Goal: Communication & Community: Share content

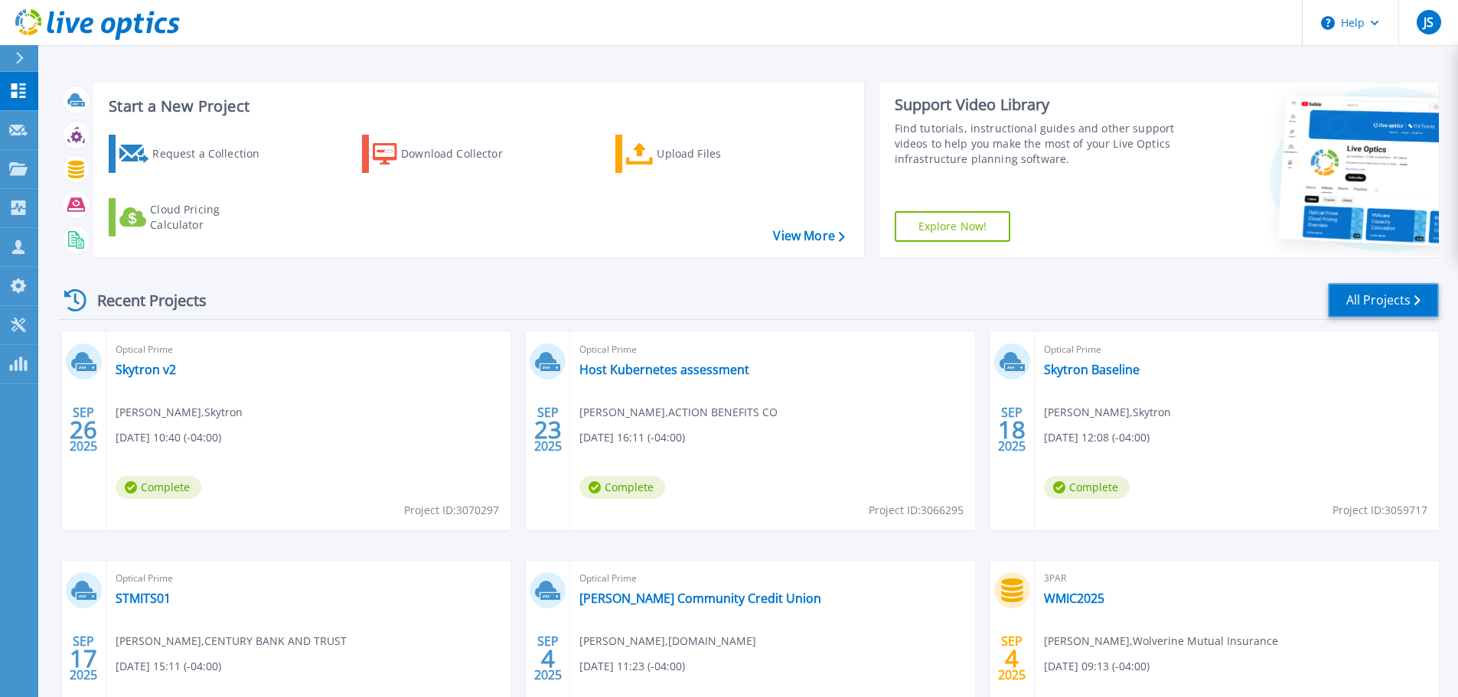
click at [1365, 297] on link "All Projects" at bounding box center [1383, 300] width 111 height 34
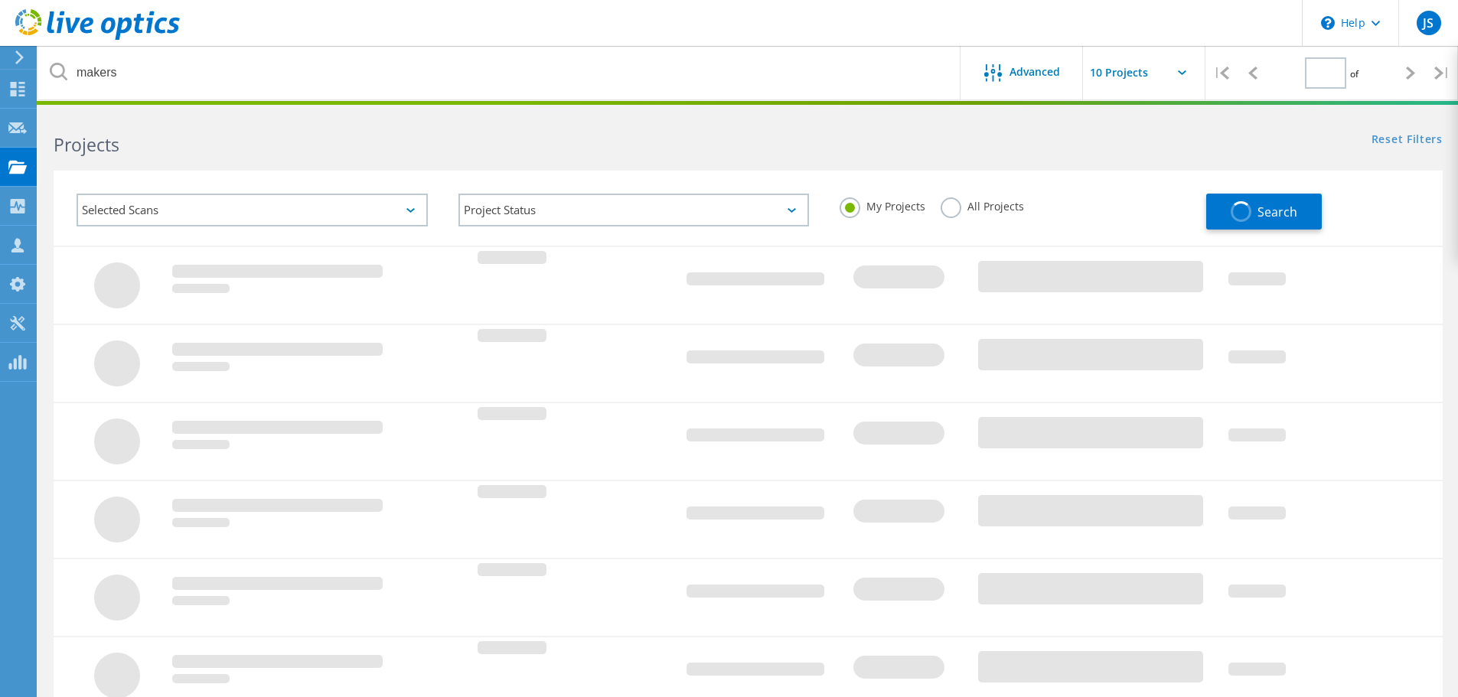
type input "1"
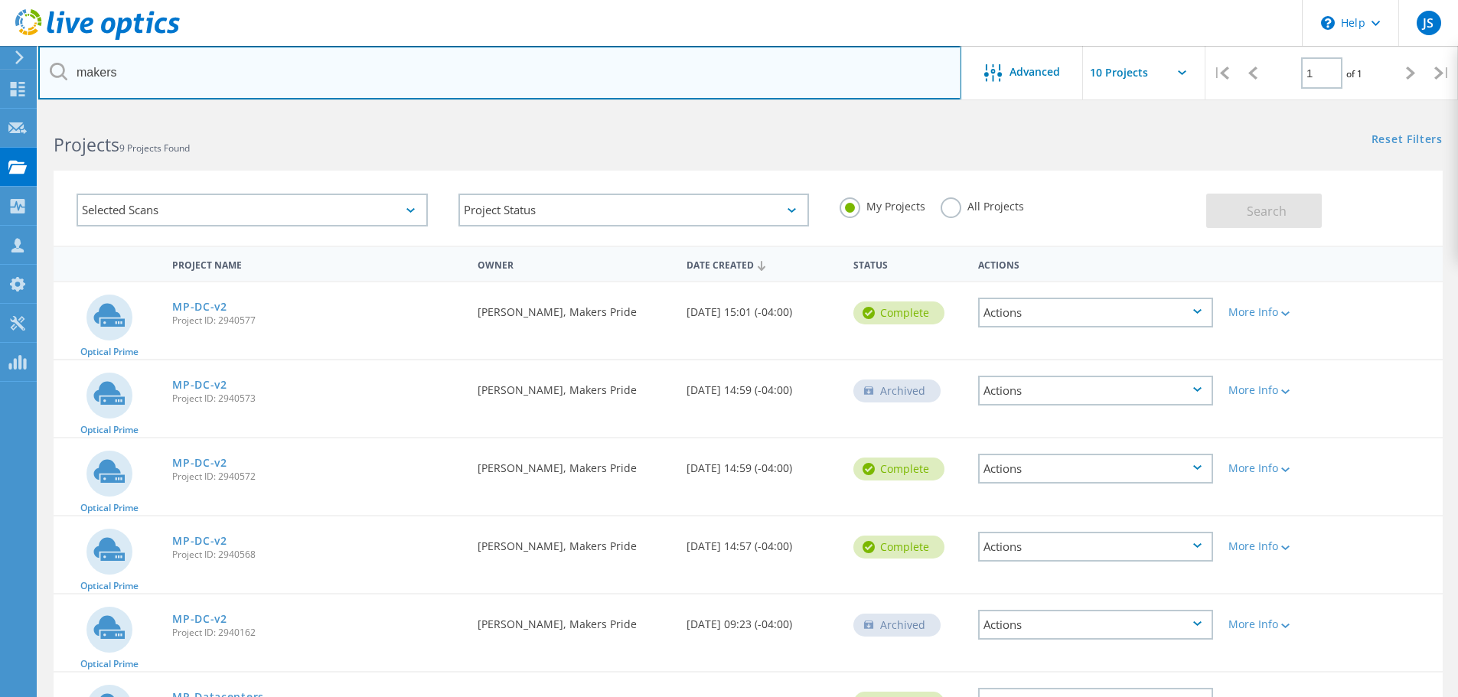
click at [163, 74] on input "makers" at bounding box center [499, 73] width 923 height 54
type input "m"
click at [205, 80] on input "text" at bounding box center [499, 73] width 923 height 54
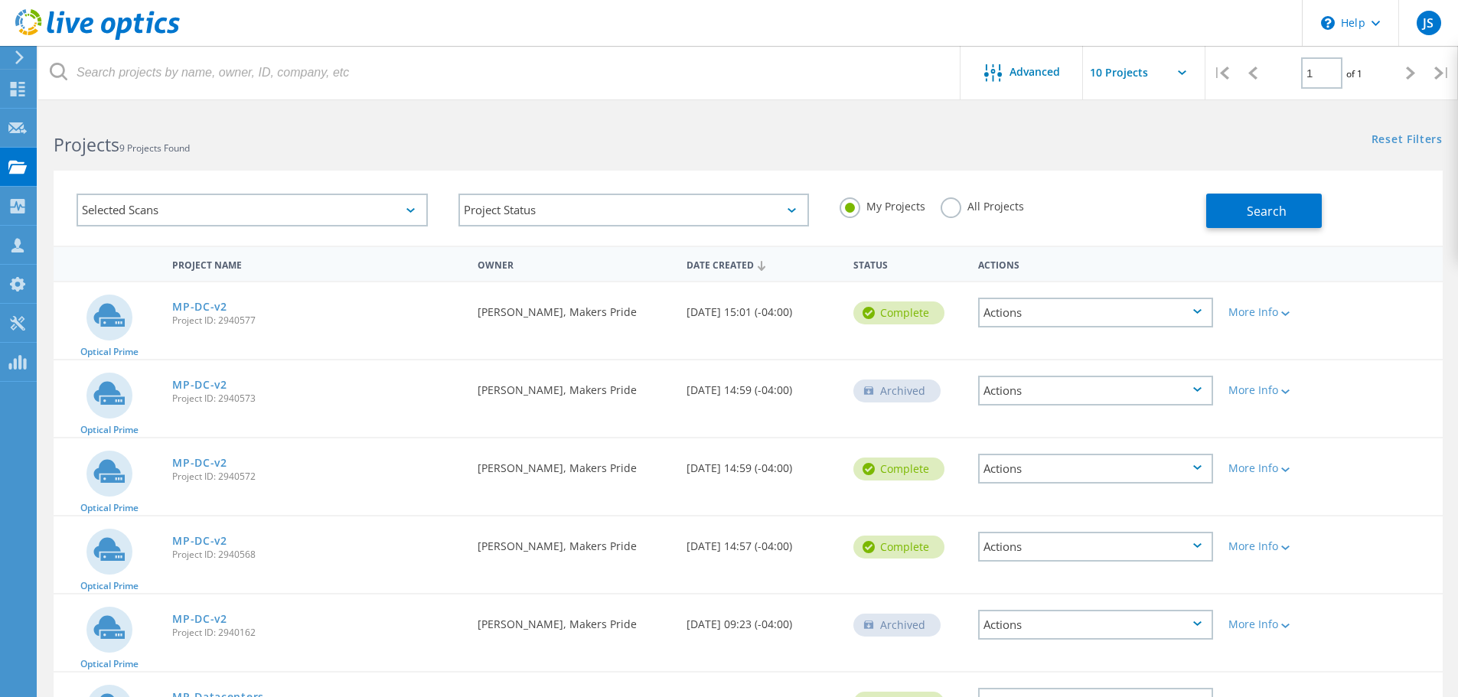
click at [508, 126] on div "Projects 9 Projects Found" at bounding box center [393, 131] width 710 height 41
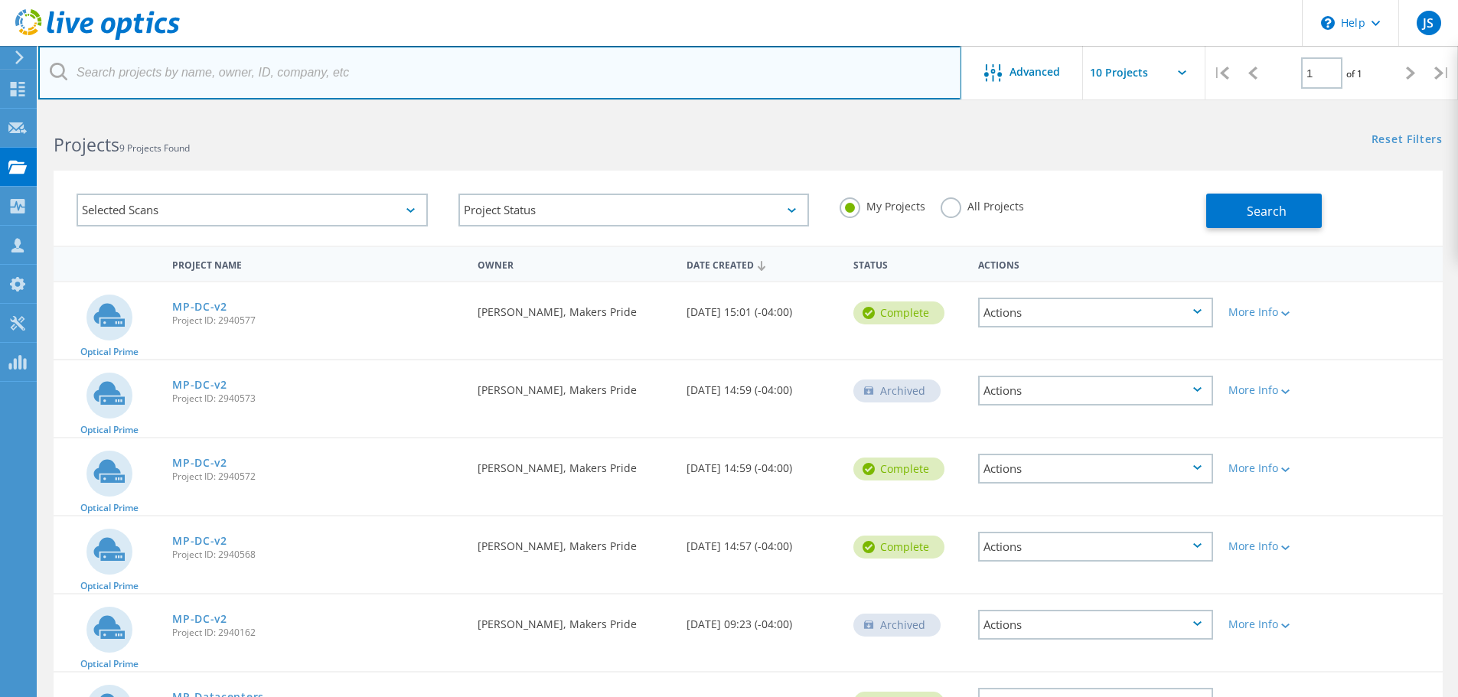
click at [214, 73] on input "text" at bounding box center [499, 73] width 923 height 54
type input "flexfab"
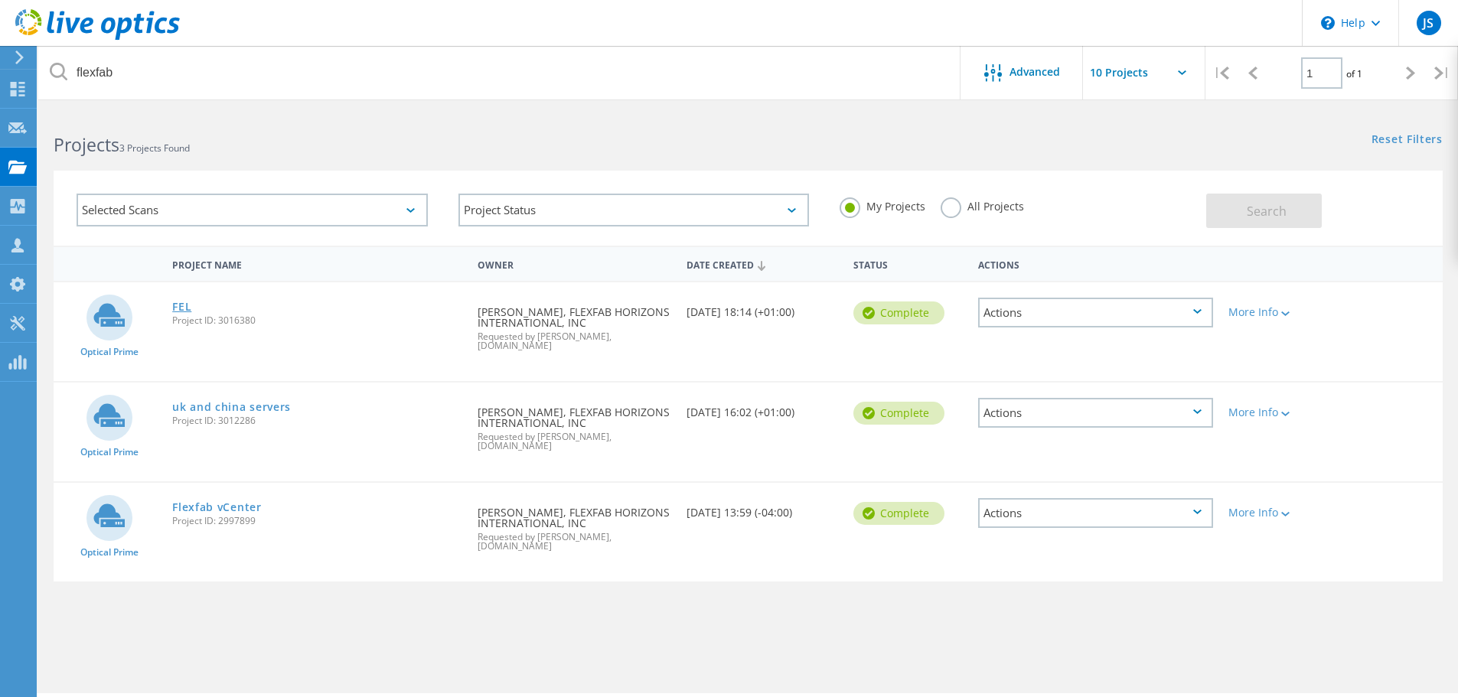
click at [184, 306] on link "FEL" at bounding box center [181, 307] width 19 height 11
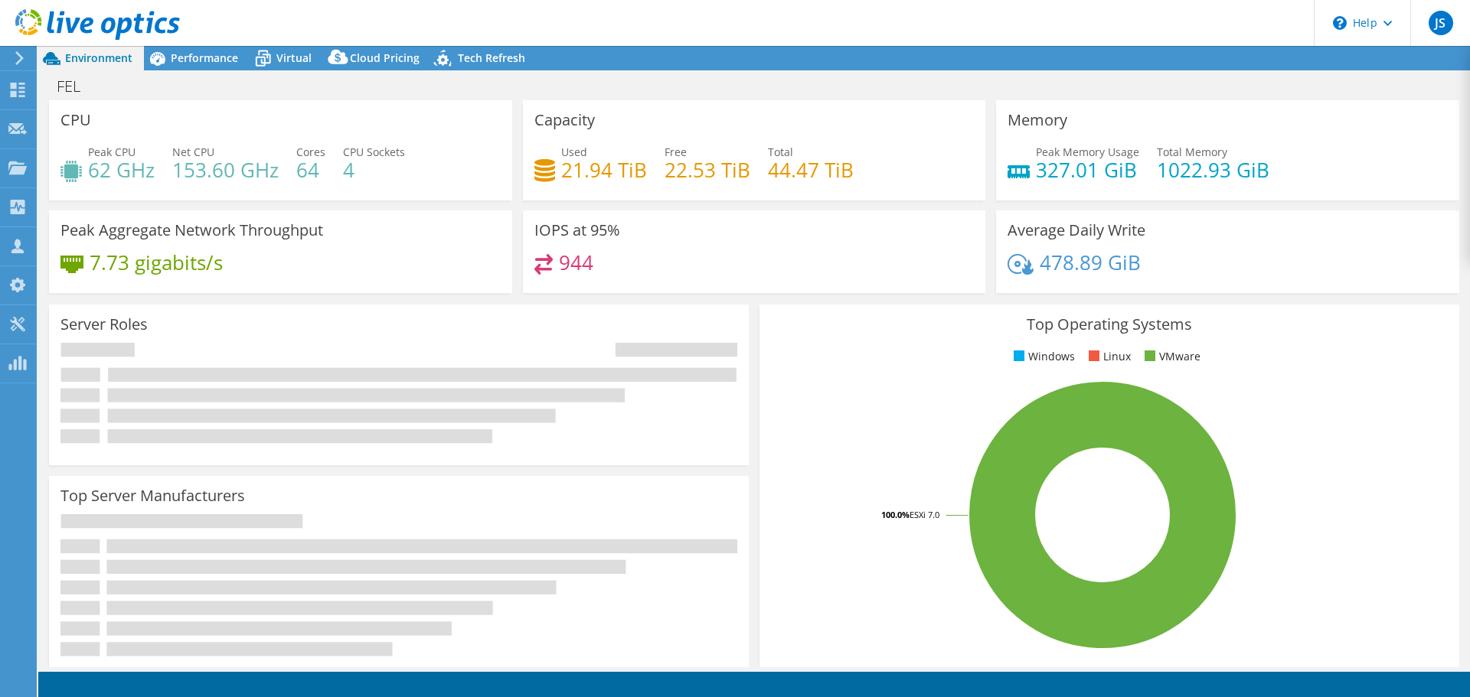
select select "USD"
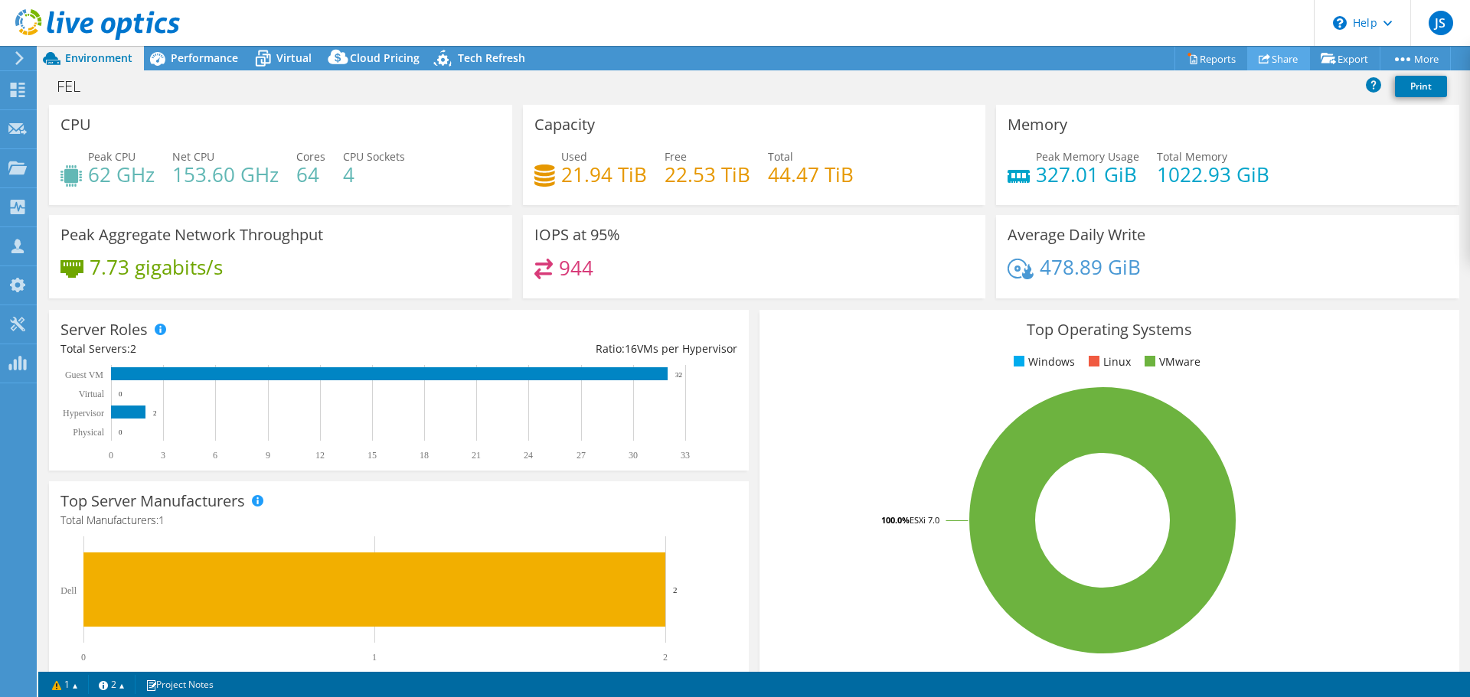
click at [1273, 60] on link "Share" at bounding box center [1278, 59] width 63 height 24
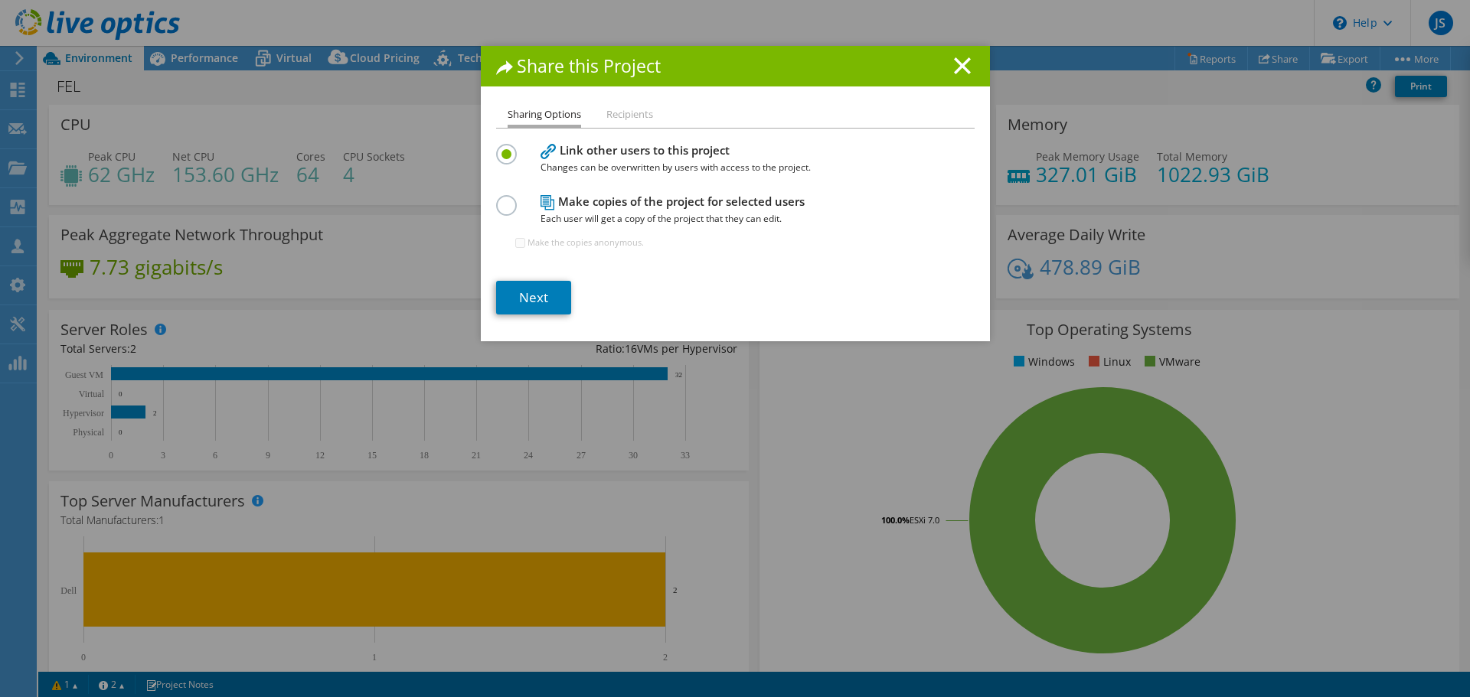
click at [501, 199] on label at bounding box center [509, 197] width 27 height 4
click at [0, 0] on input "radio" at bounding box center [0, 0] width 0 height 0
click at [502, 165] on div "Link other users to this project Changes can be overwritten by users with acces…" at bounding box center [735, 158] width 478 height 36
click at [502, 148] on label at bounding box center [509, 146] width 27 height 4
click at [0, 0] on input "radio" at bounding box center [0, 0] width 0 height 0
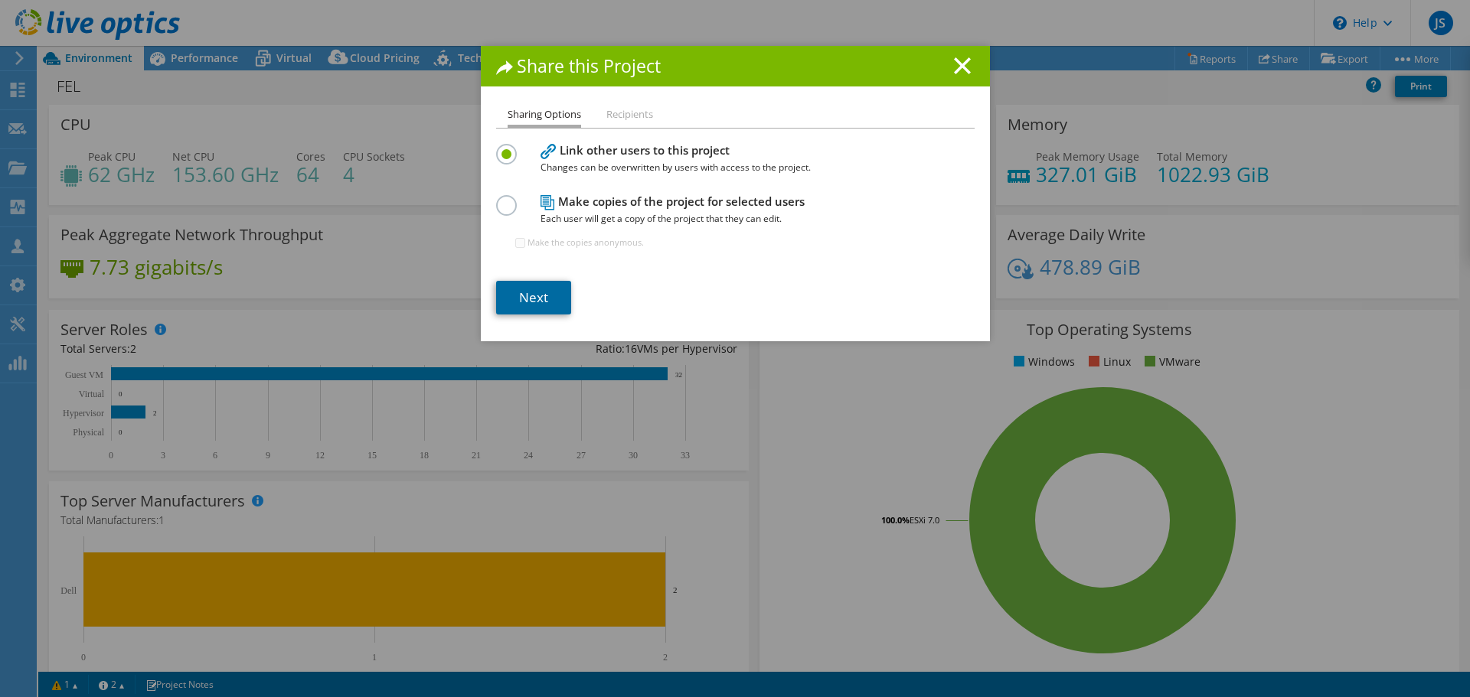
click at [531, 307] on link "Next" at bounding box center [533, 298] width 75 height 34
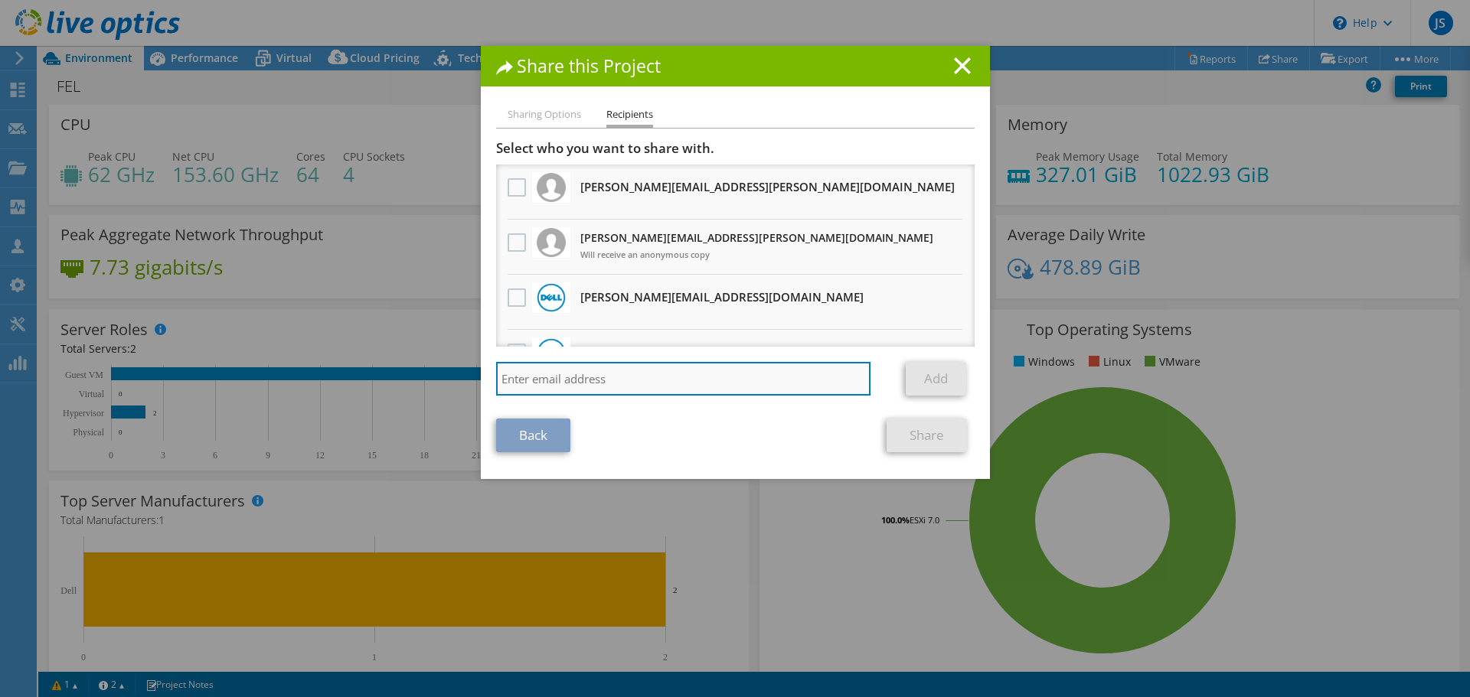
click at [580, 379] on input "search" at bounding box center [683, 379] width 375 height 34
type input "eric."
click at [543, 377] on input "eric." at bounding box center [683, 379] width 375 height 34
drag, startPoint x: 554, startPoint y: 380, endPoint x: 465, endPoint y: 377, distance: 89.6
click at [465, 377] on div "Share this Project Sharing Options Recipients Link other users to this project …" at bounding box center [735, 348] width 1470 height 605
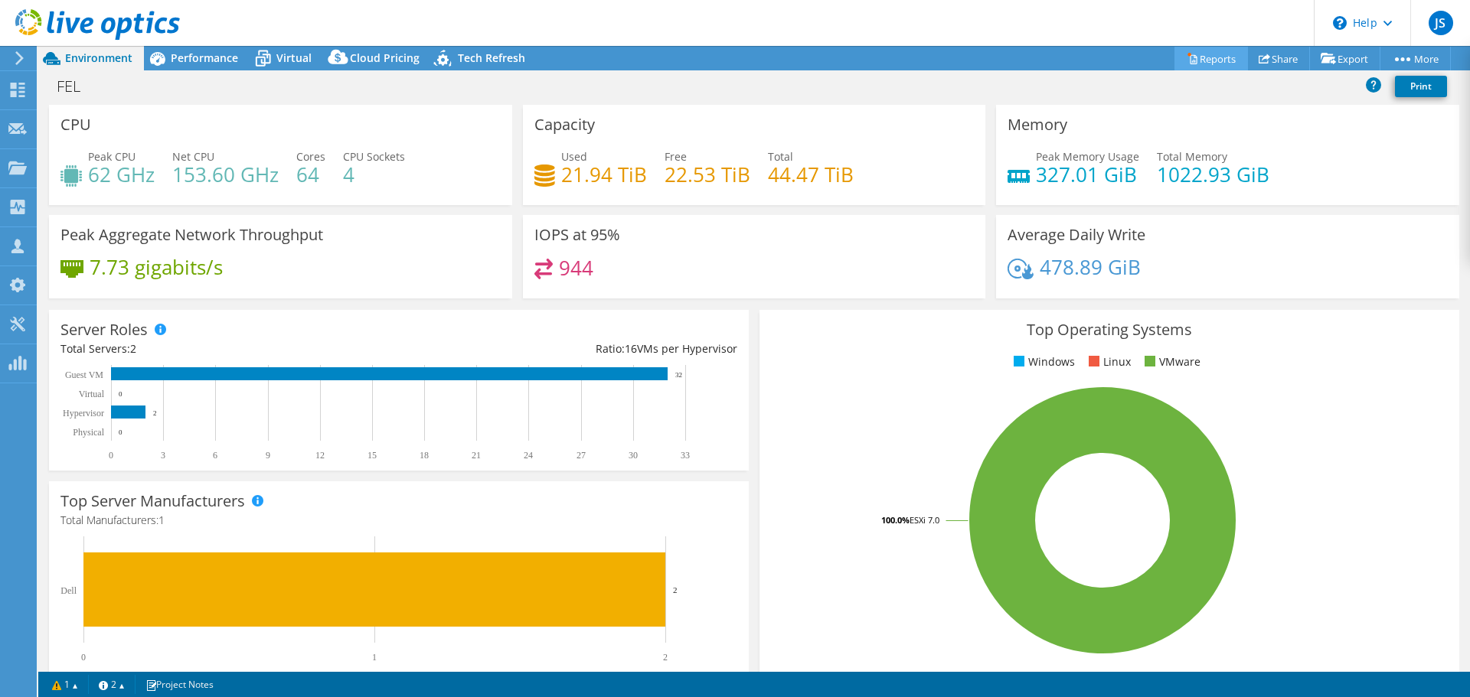
click at [1215, 61] on link "Reports" at bounding box center [1210, 59] width 73 height 24
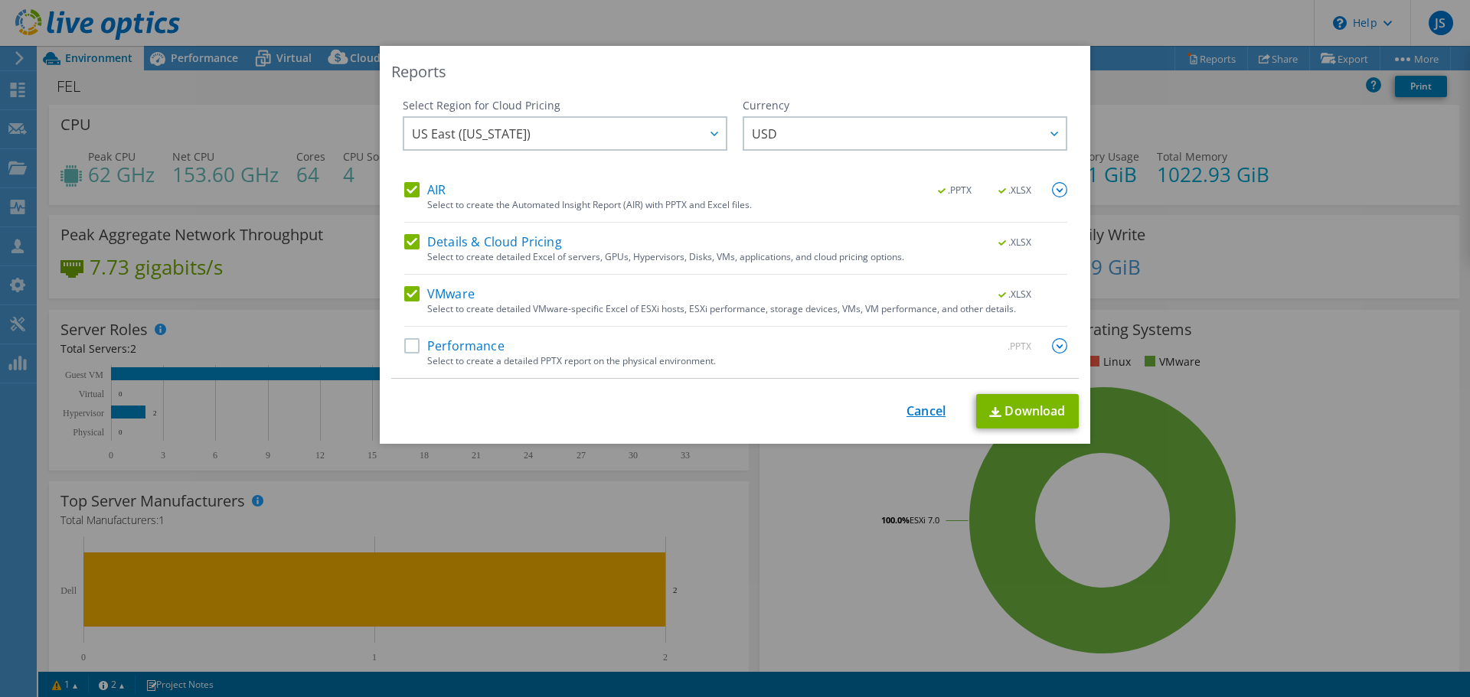
click at [926, 406] on link "Cancel" at bounding box center [925, 411] width 39 height 15
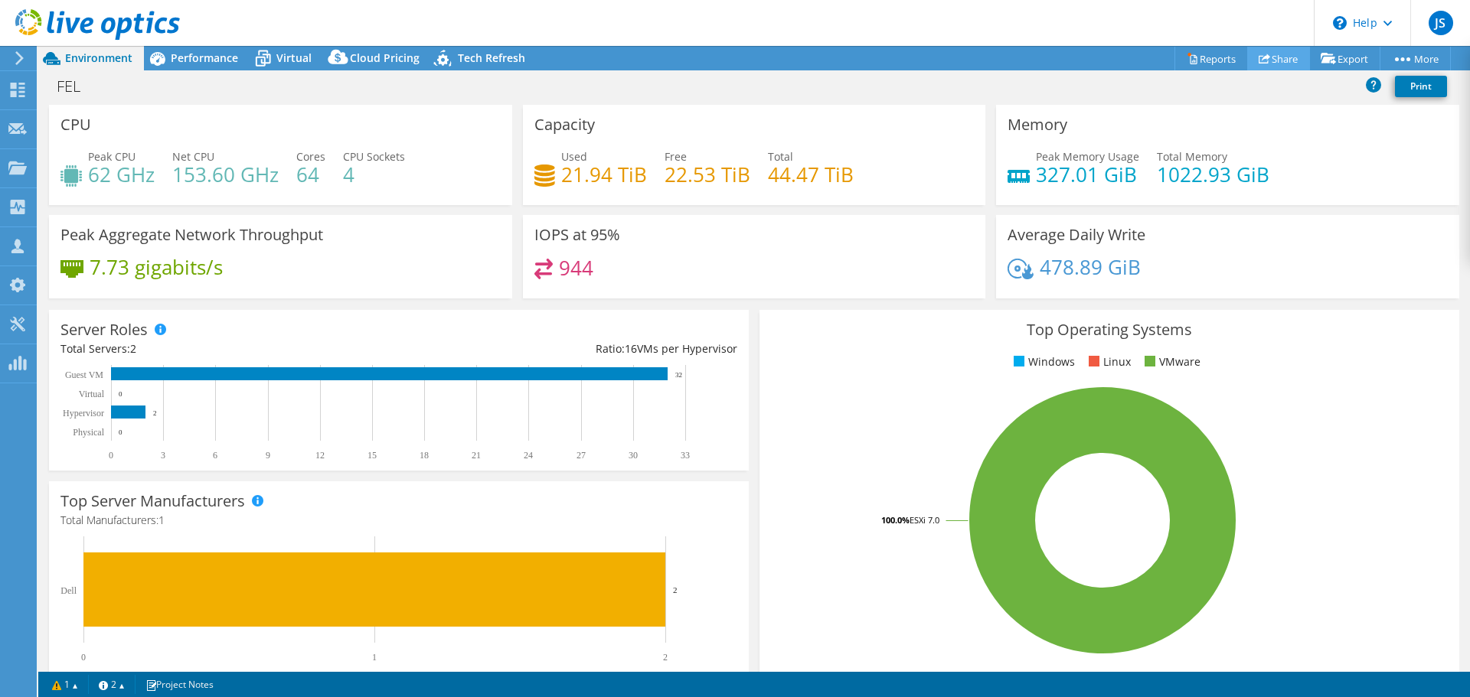
click at [1258, 59] on use at bounding box center [1263, 59] width 11 height 10
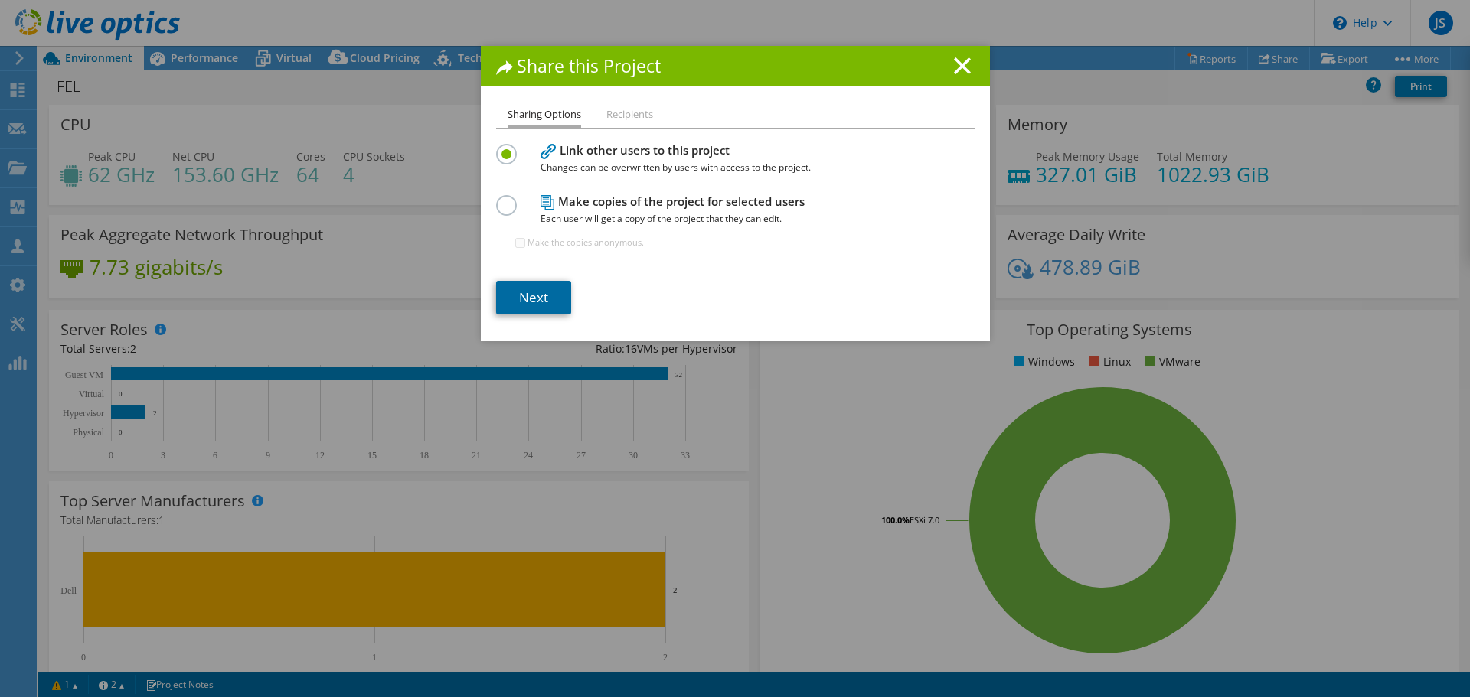
click at [531, 295] on link "Next" at bounding box center [533, 298] width 75 height 34
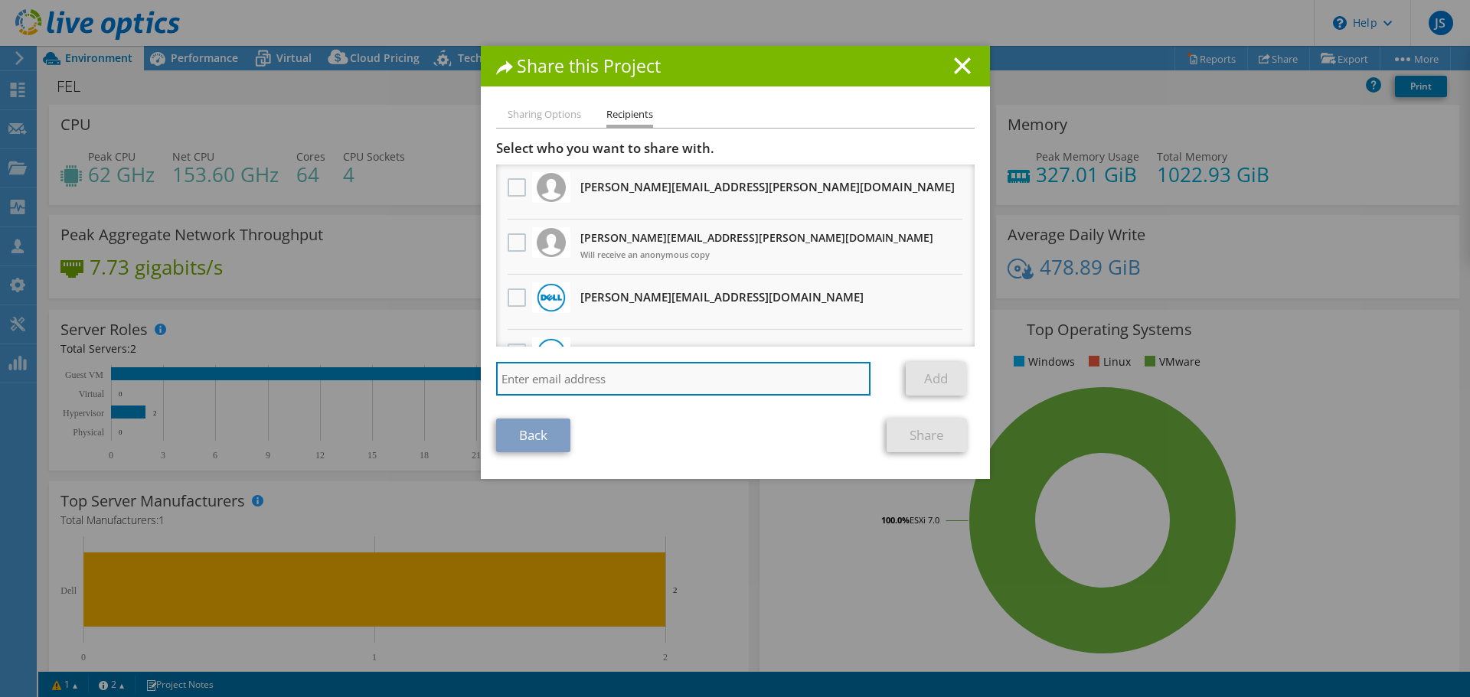
click at [591, 374] on input "search" at bounding box center [683, 379] width 375 height 34
drag, startPoint x: 657, startPoint y: 376, endPoint x: 476, endPoint y: 371, distance: 180.7
click at [481, 371] on div "Sharing Options Recipients Link other users to this project Changes can be over…" at bounding box center [735, 293] width 509 height 374
type input "chad.schlotter@trace3.com"
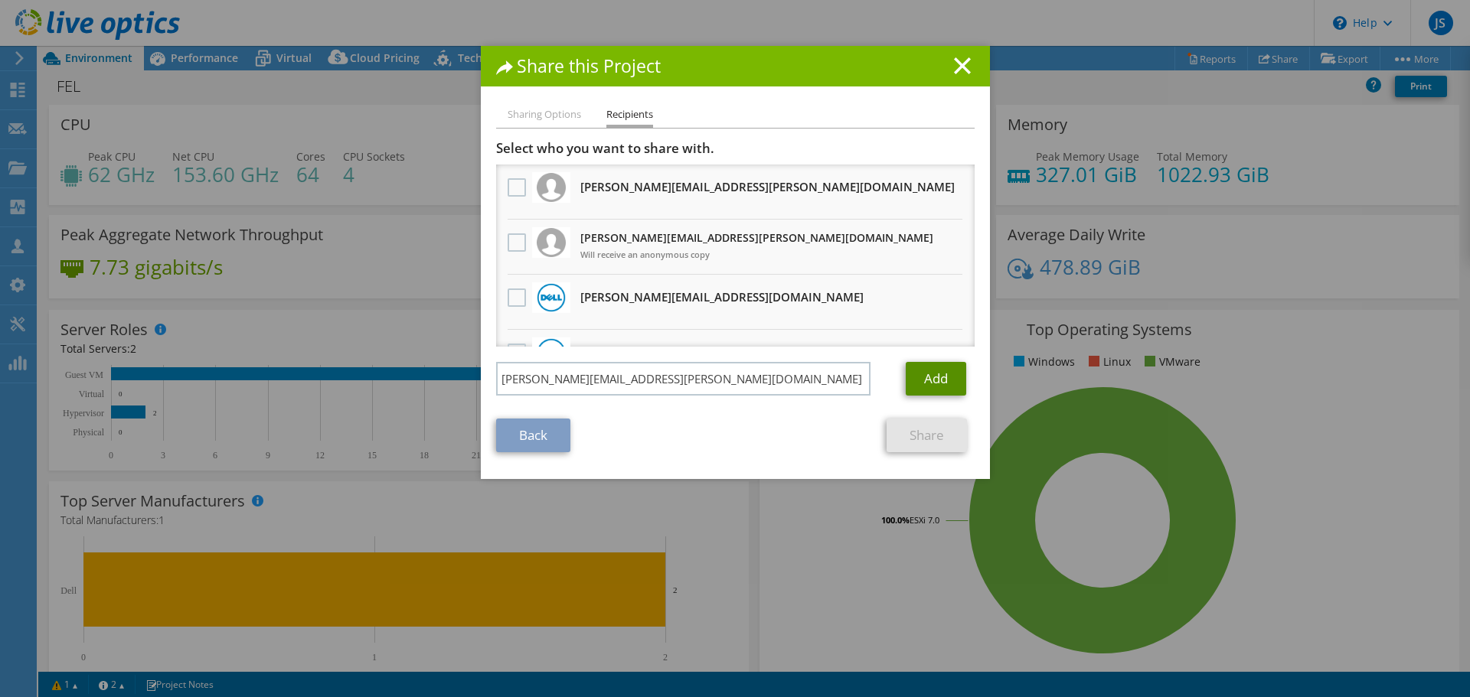
click at [906, 372] on link "Add" at bounding box center [935, 379] width 60 height 34
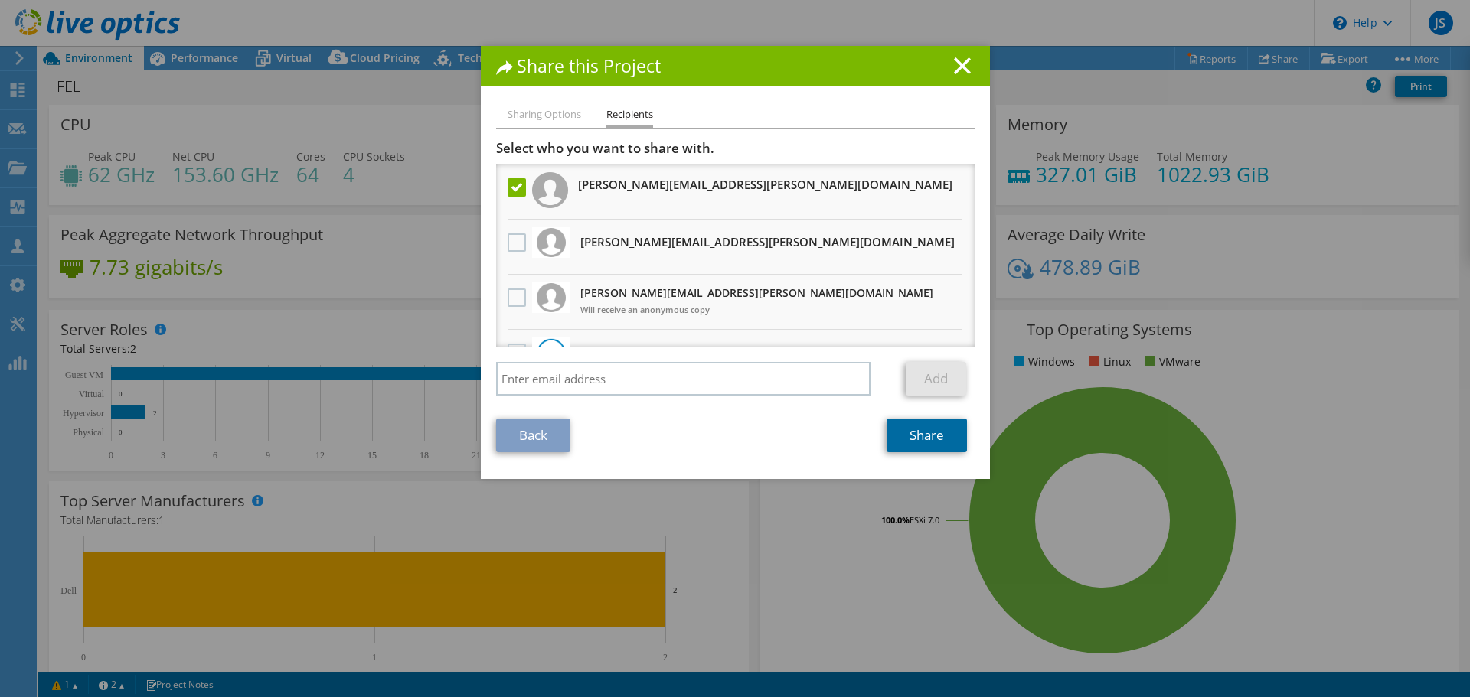
click at [948, 439] on link "Share" at bounding box center [926, 436] width 80 height 34
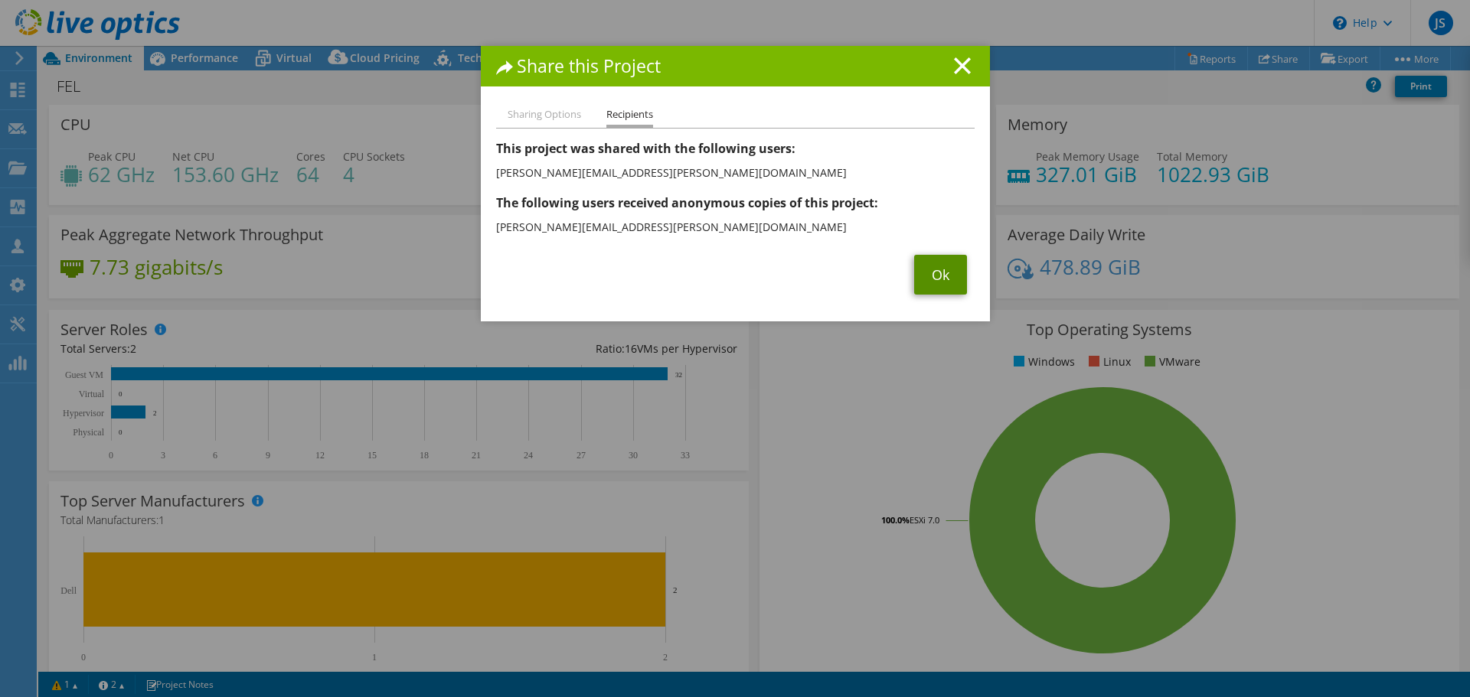
click at [928, 264] on link "Ok" at bounding box center [940, 275] width 53 height 40
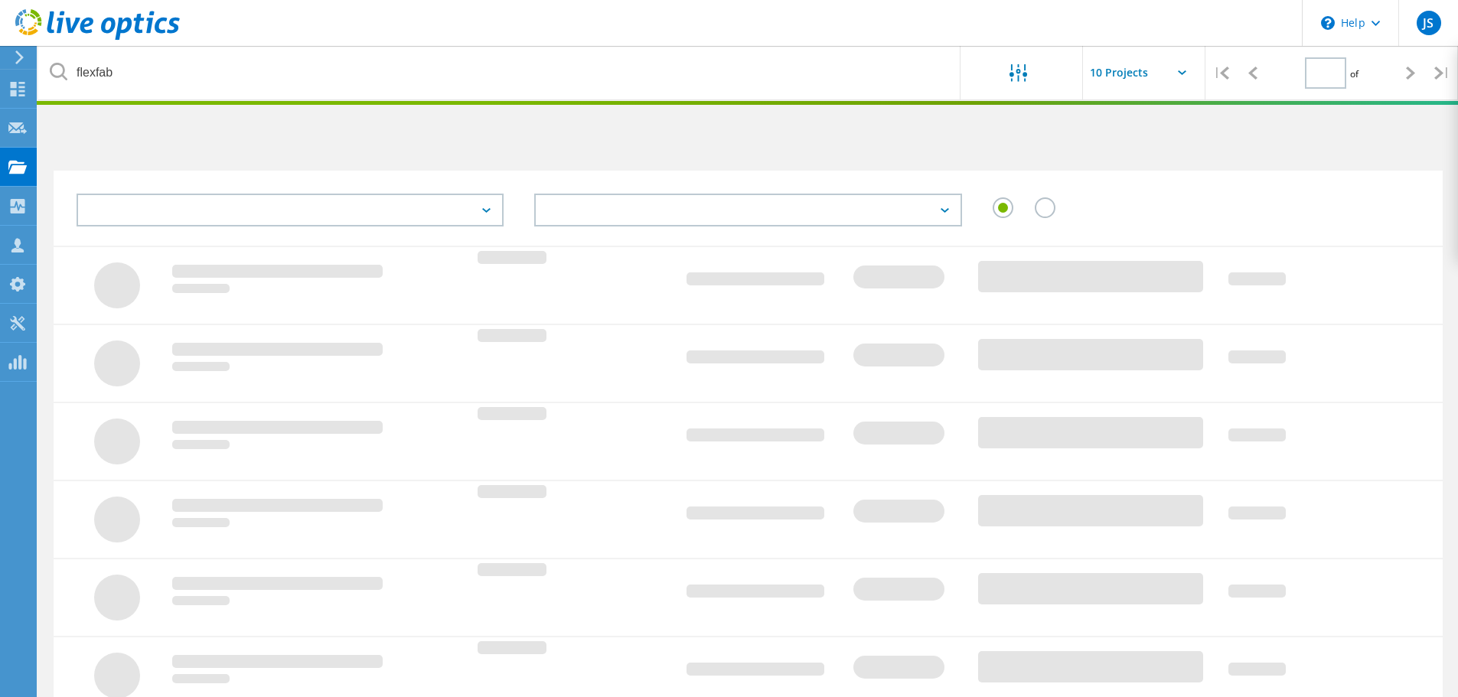
type input "1"
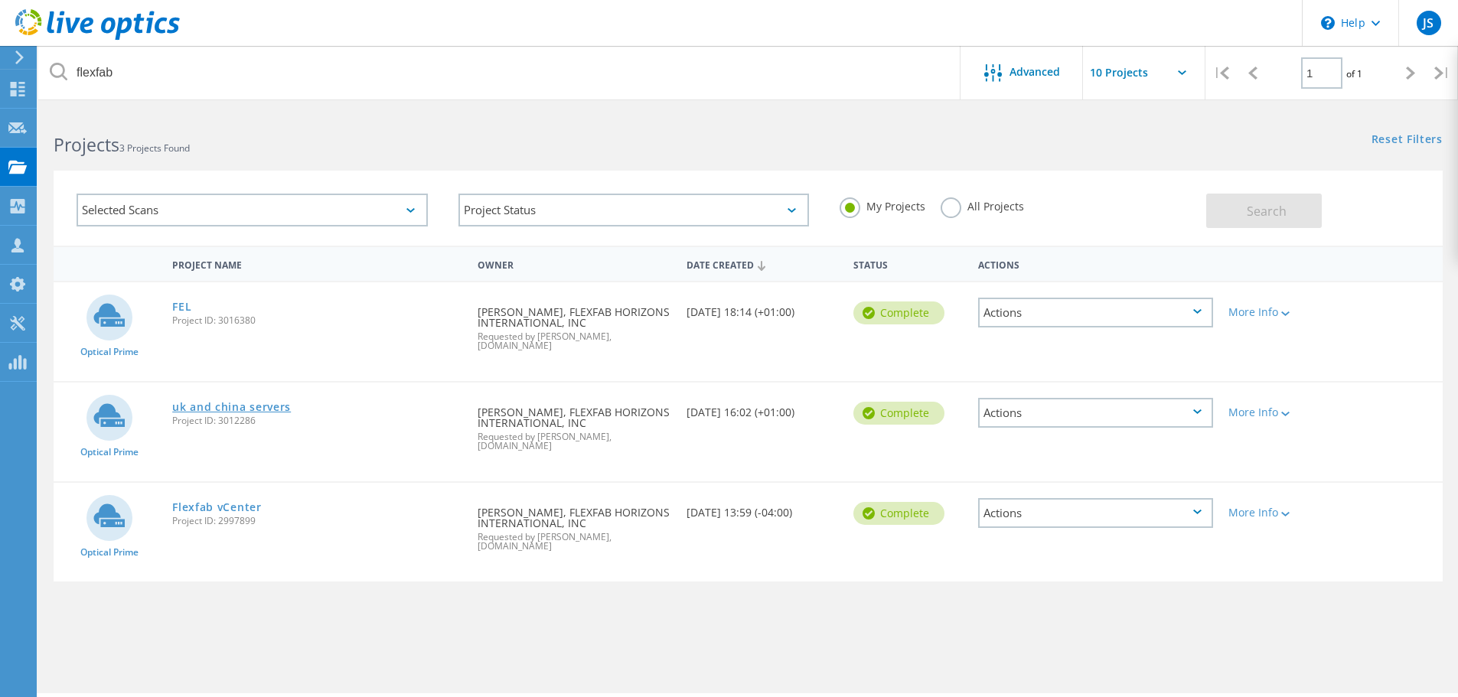
click at [221, 402] on link "uk and china servers" at bounding box center [231, 407] width 119 height 11
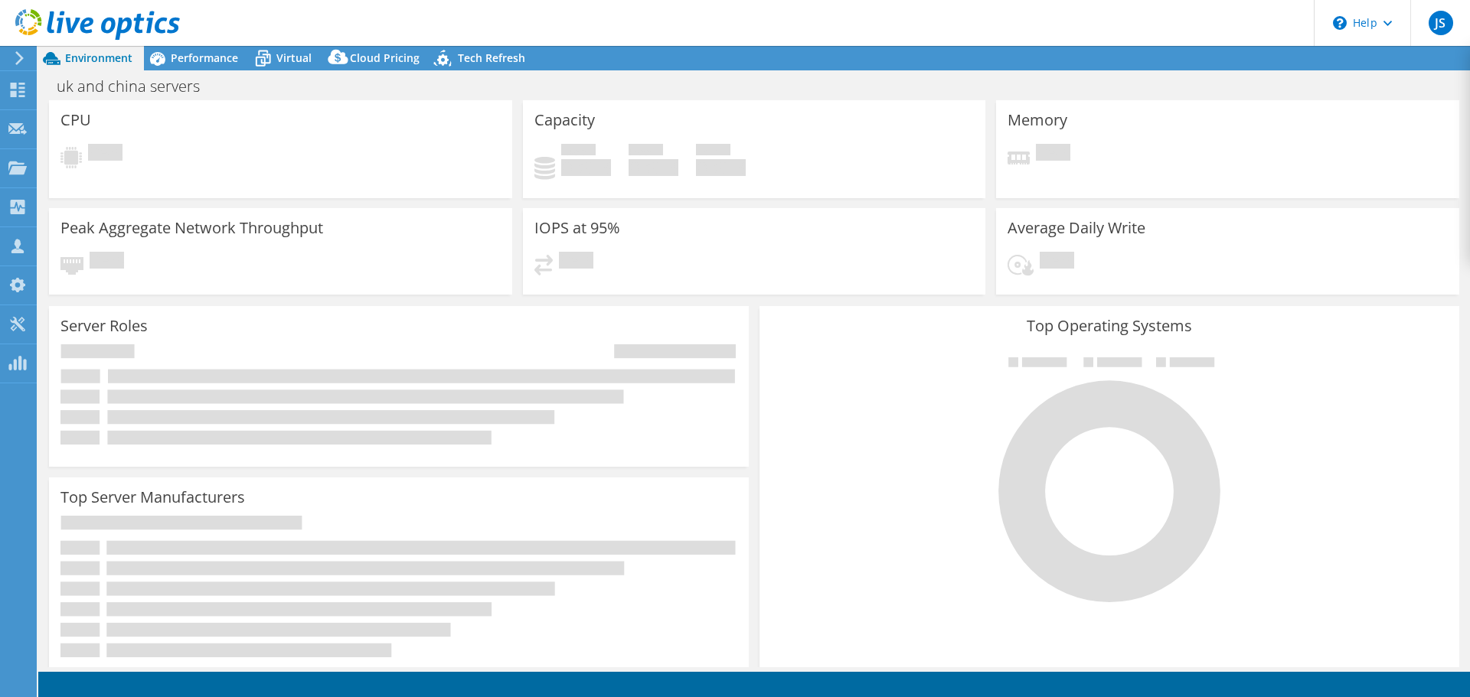
select select "USD"
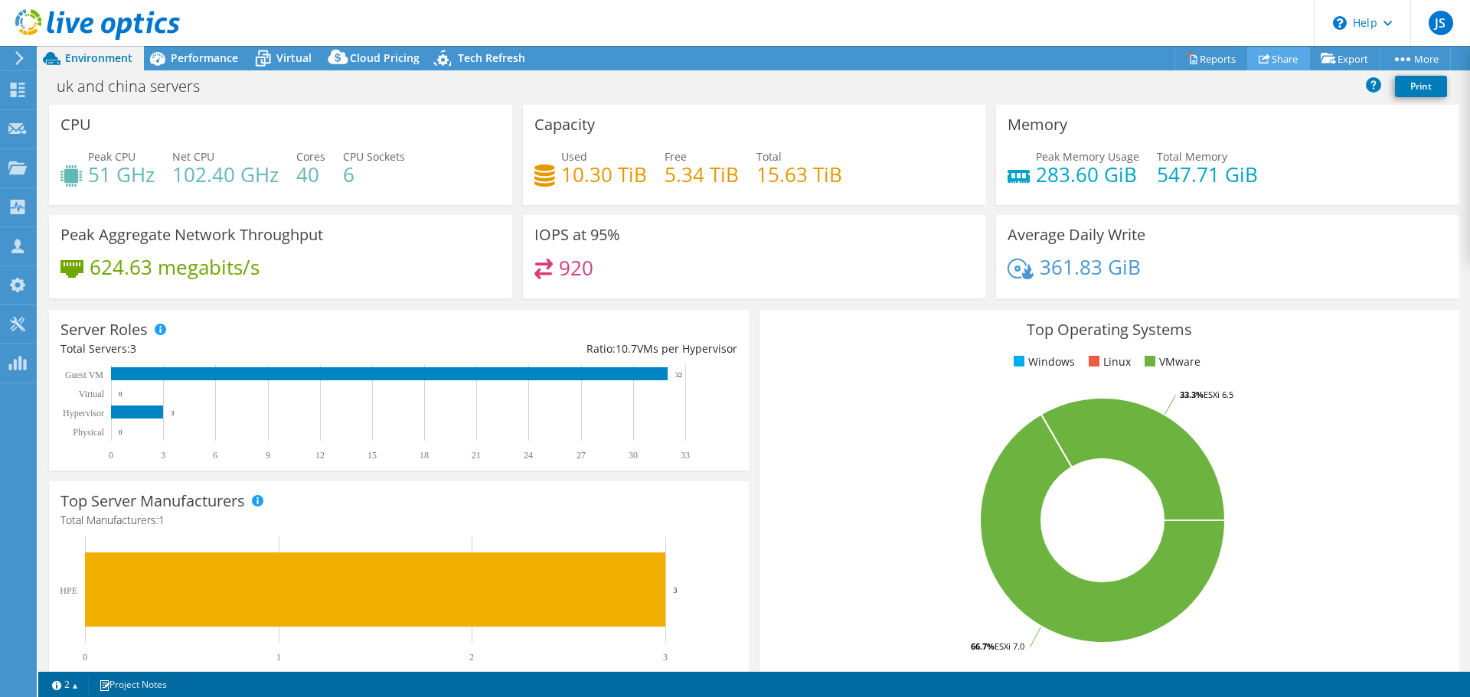
click at [1267, 57] on link "Share" at bounding box center [1278, 59] width 63 height 24
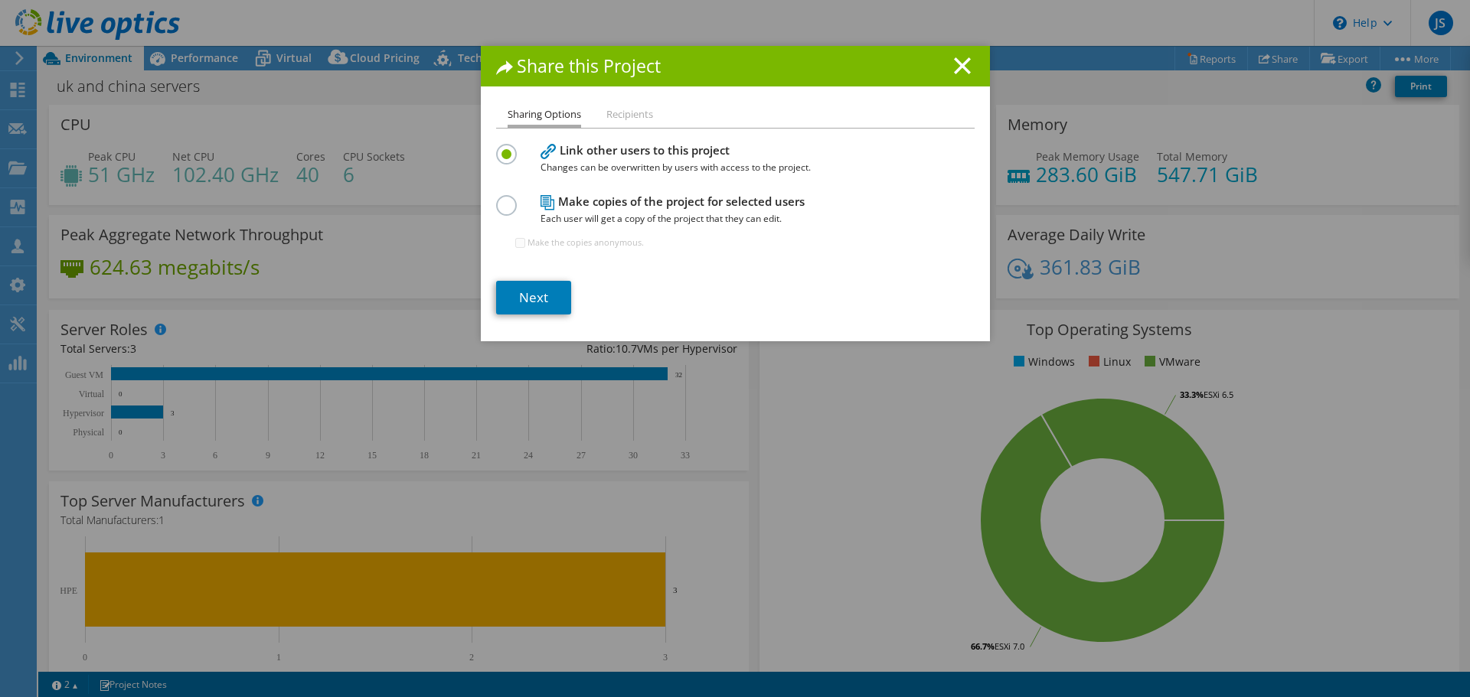
click at [1216, 107] on div "Share this Project Sharing Options Recipients Link other users to this project …" at bounding box center [735, 348] width 1470 height 605
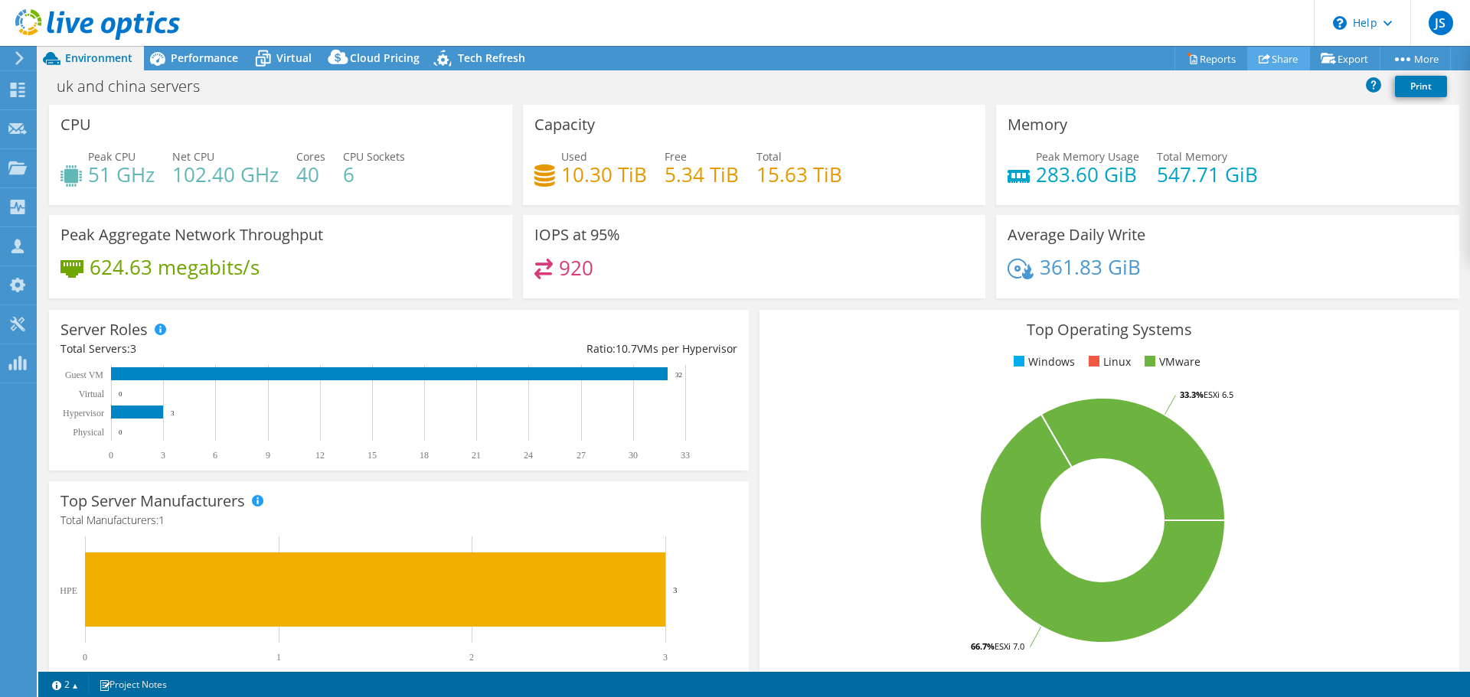
click at [1274, 56] on link "Share" at bounding box center [1278, 59] width 63 height 24
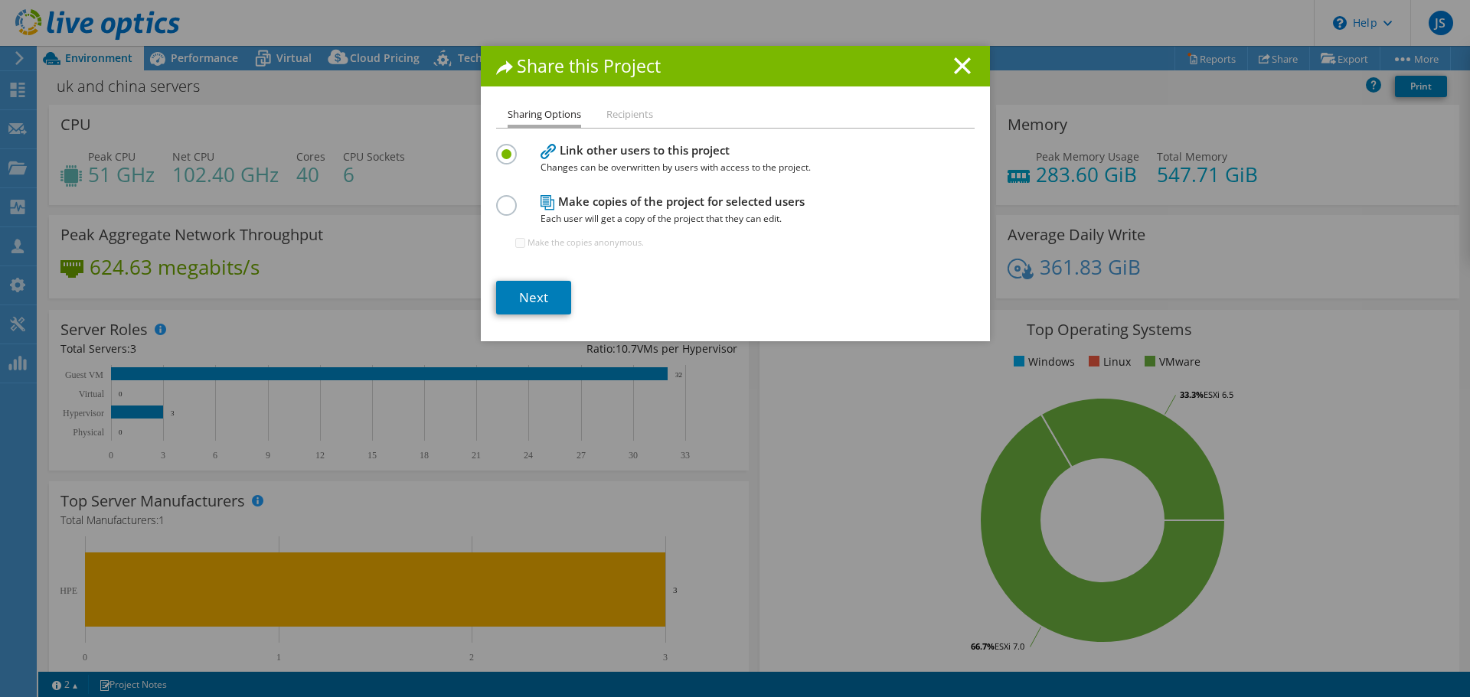
click at [1294, 134] on div "Share this Project Sharing Options Recipients Link other users to this project …" at bounding box center [735, 348] width 1470 height 605
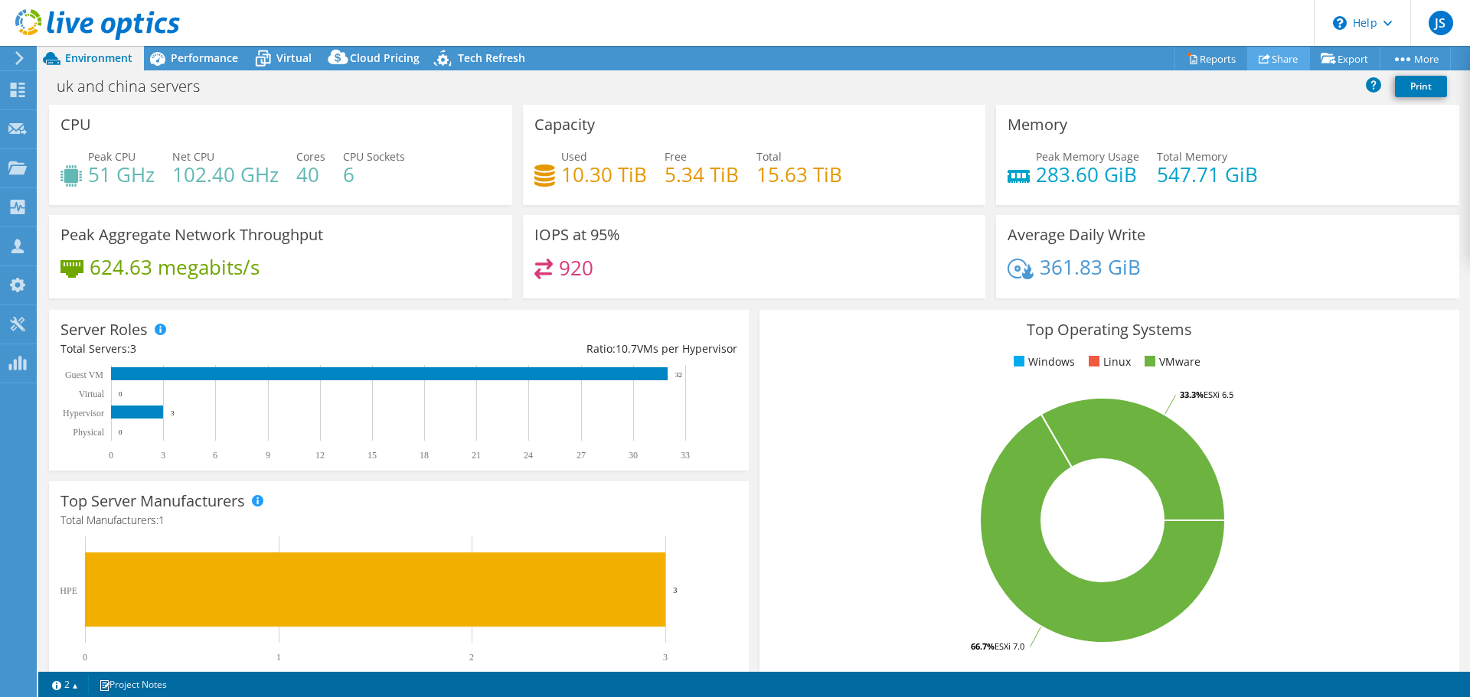
click at [1272, 54] on link "Share" at bounding box center [1278, 59] width 63 height 24
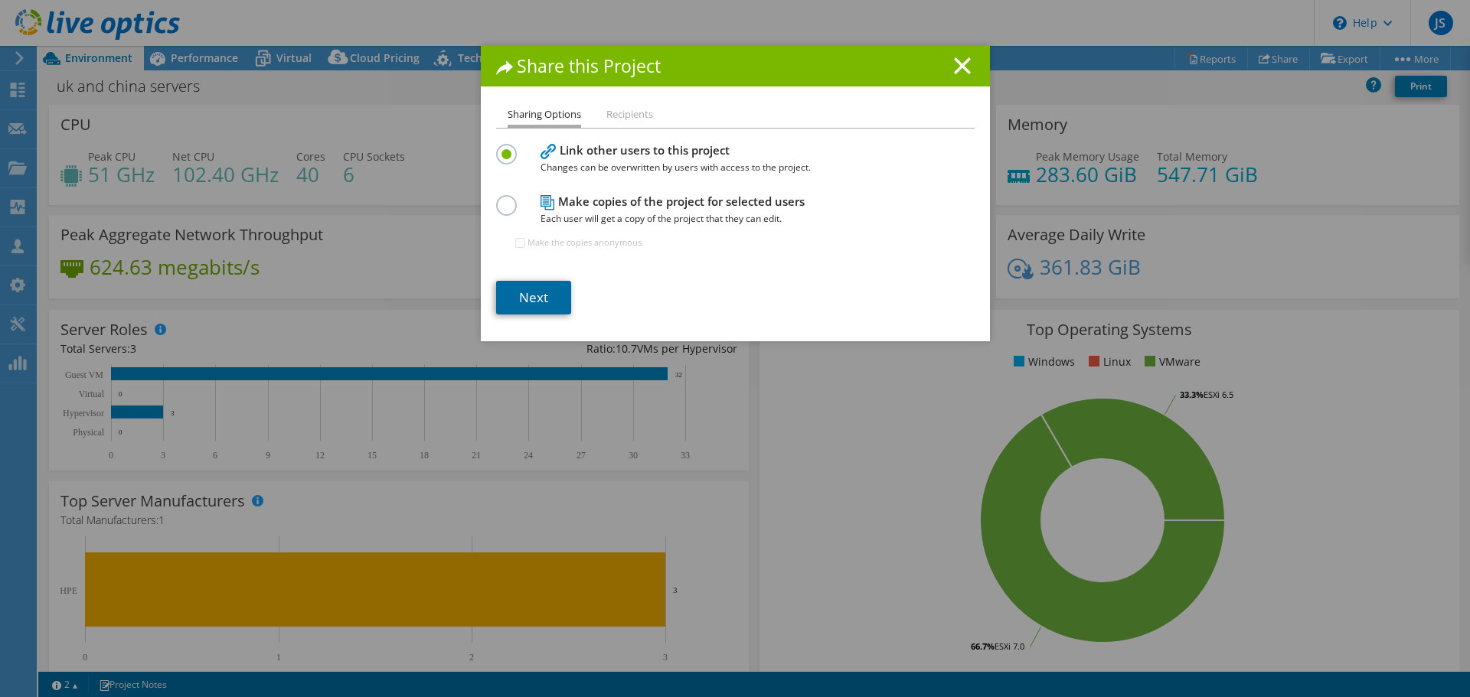
click at [505, 296] on link "Next" at bounding box center [533, 298] width 75 height 34
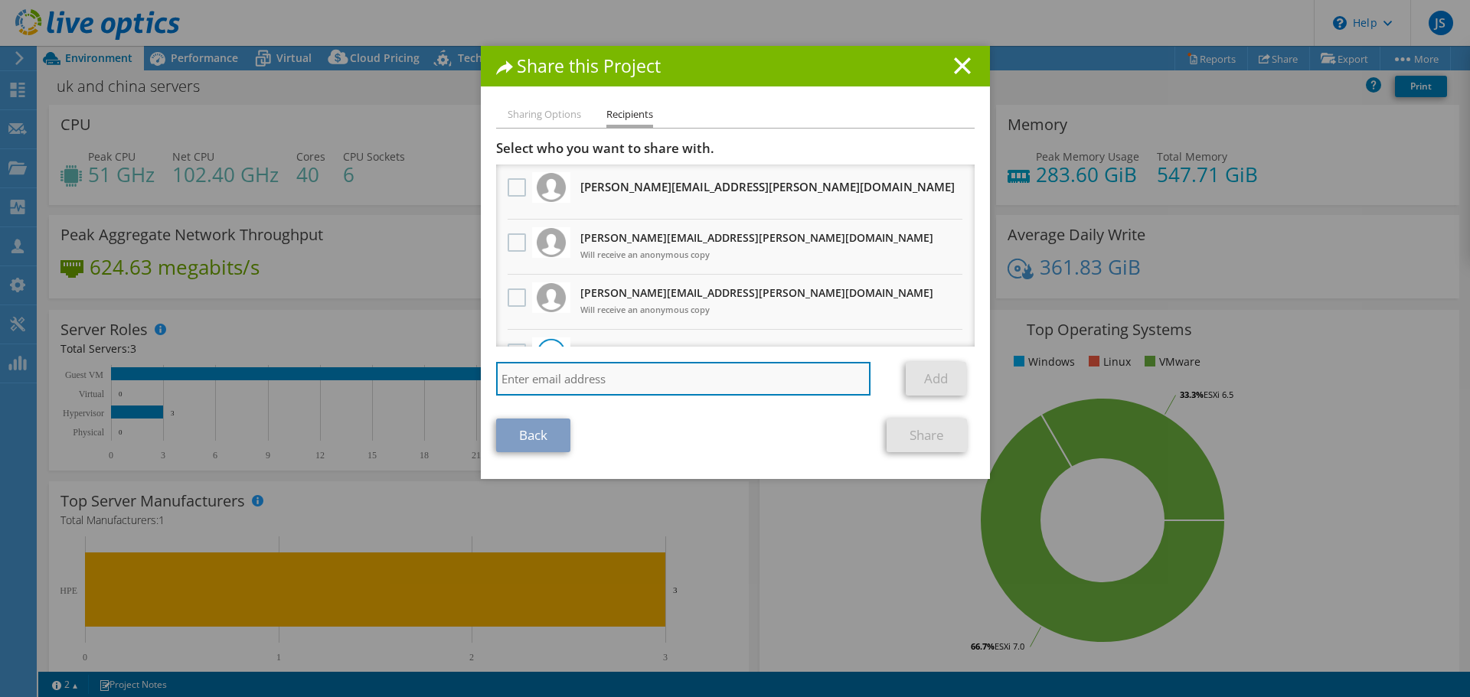
click at [584, 371] on input "search" at bounding box center [683, 379] width 375 height 34
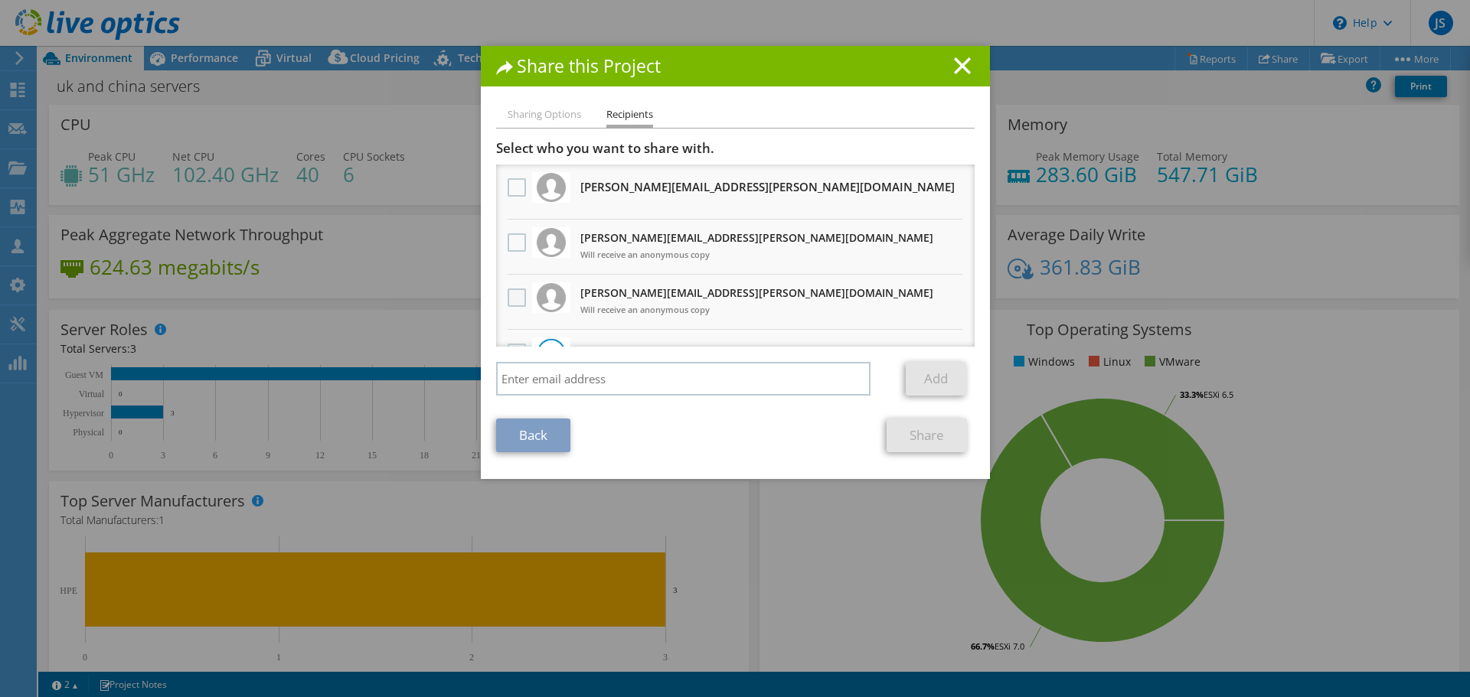
click at [508, 301] on label at bounding box center [518, 298] width 22 height 18
click at [0, 0] on input "checkbox" at bounding box center [0, 0] width 0 height 0
click at [917, 431] on link "Share" at bounding box center [926, 436] width 80 height 34
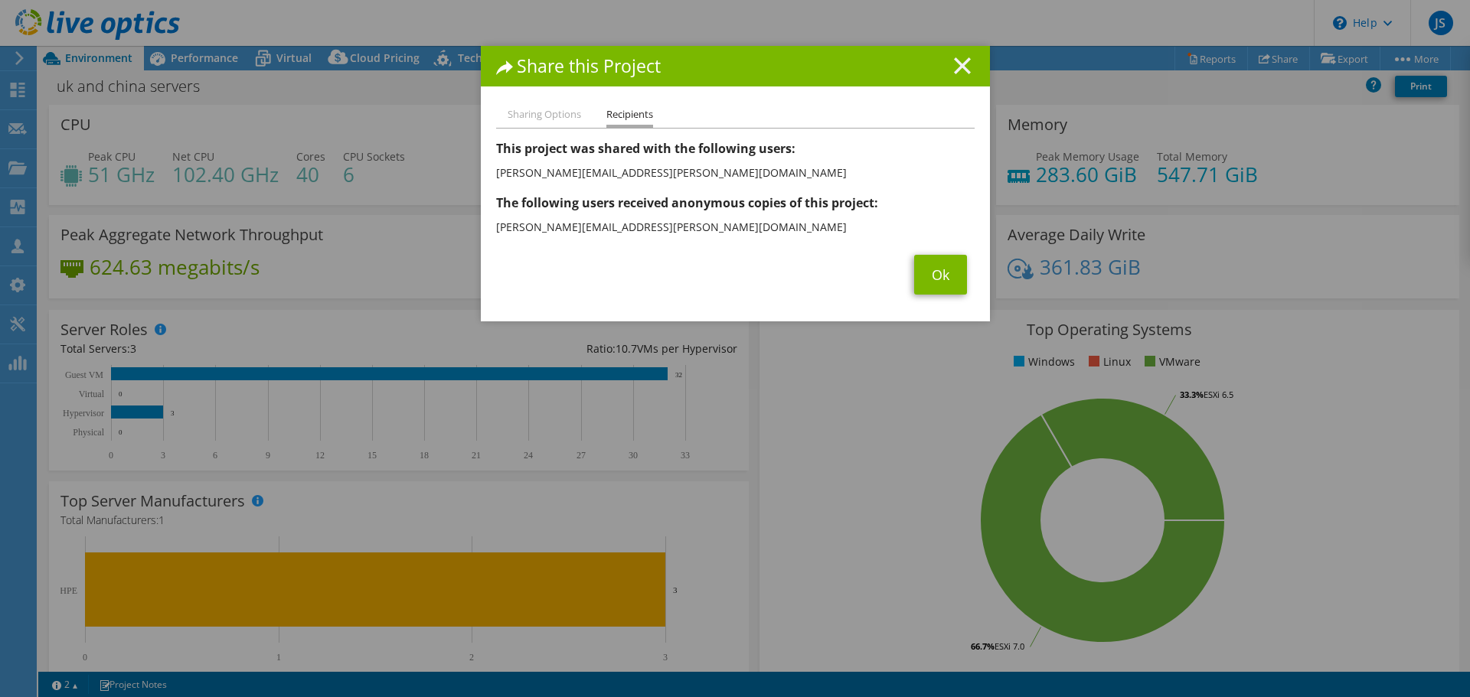
click at [957, 67] on line at bounding box center [961, 65] width 15 height 15
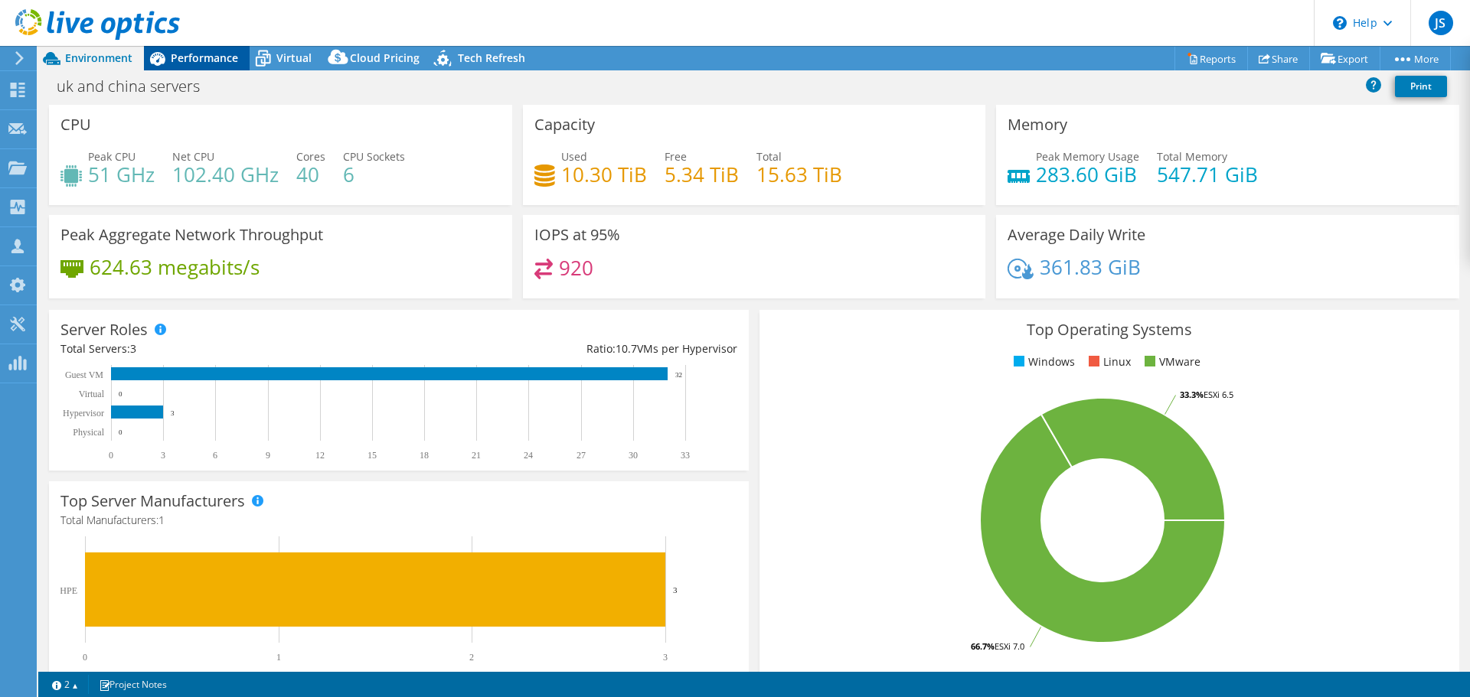
click at [186, 60] on span "Performance" at bounding box center [204, 58] width 67 height 15
